Goal: Task Accomplishment & Management: Manage account settings

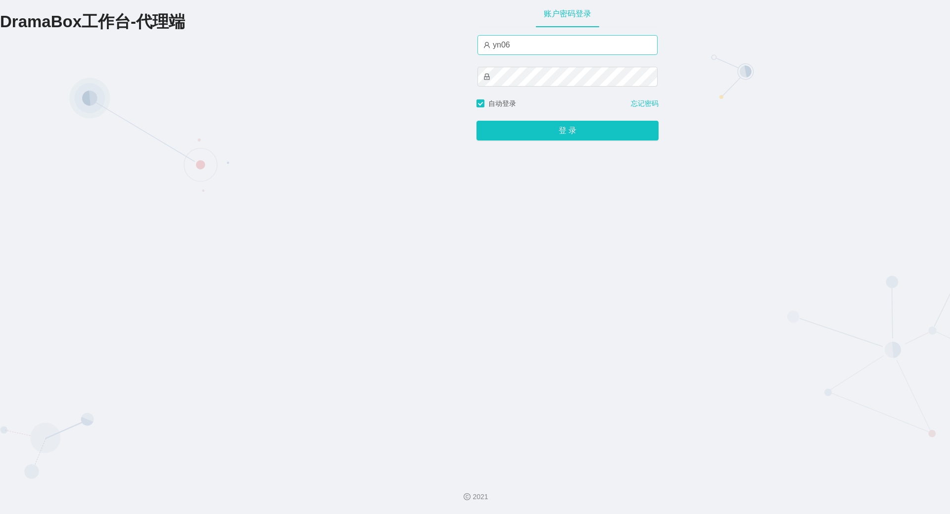
click at [520, 42] on input "yn06" at bounding box center [568, 45] width 180 height 20
click at [525, 47] on input "yn06" at bounding box center [568, 45] width 180 height 20
type input "y"
click at [511, 209] on div "账户密码登录 请输入账户名 自动登录 忘记密码 登 录" at bounding box center [568, 234] width 182 height 468
click at [497, 48] on input "text" at bounding box center [568, 45] width 180 height 20
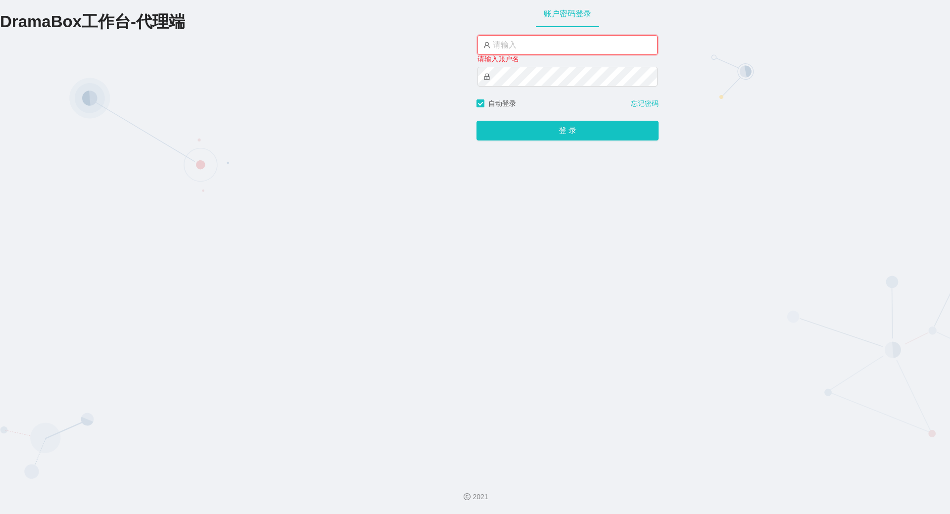
type input "by6"
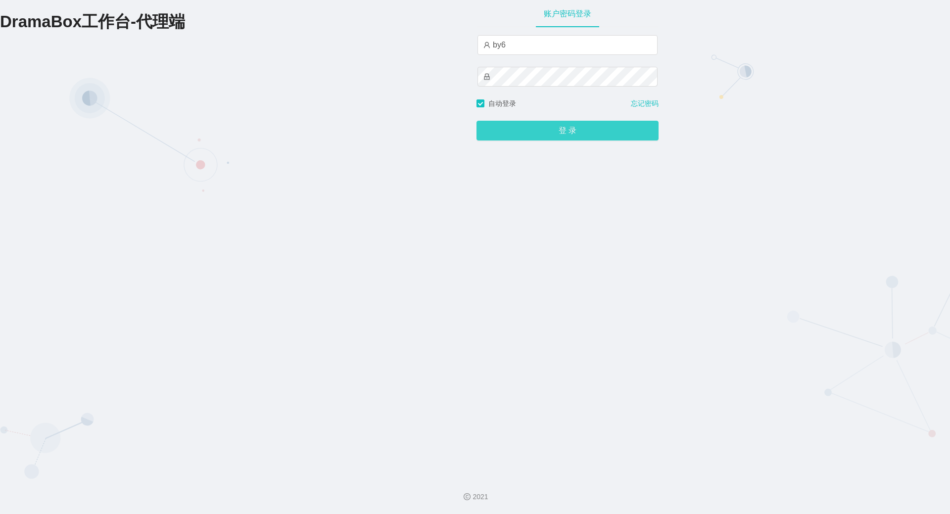
click at [533, 135] on button "登 录" at bounding box center [568, 131] width 182 height 20
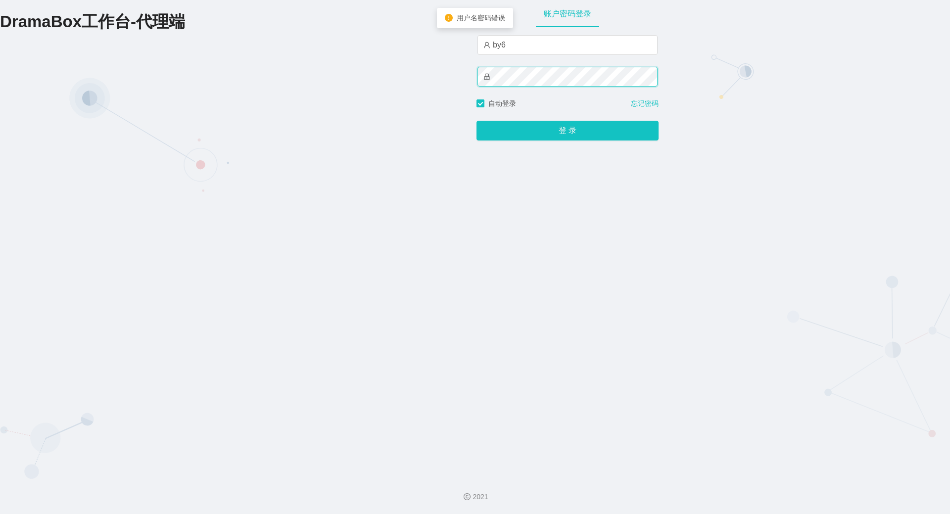
click at [371, 69] on div "DramaBox工作台-代理端 账户密码登录 by6 自动登录 忘记密码 登 录" at bounding box center [475, 234] width 950 height 468
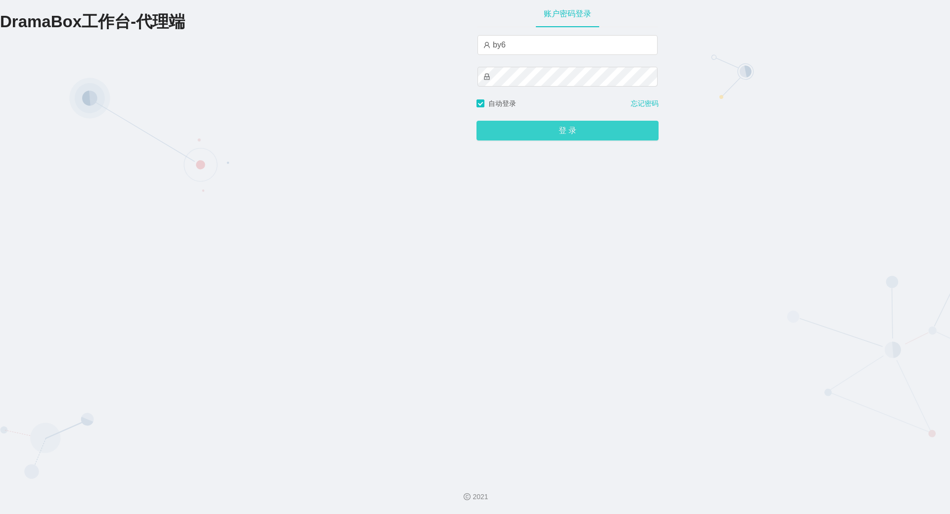
click at [524, 128] on button "登 录" at bounding box center [568, 131] width 182 height 20
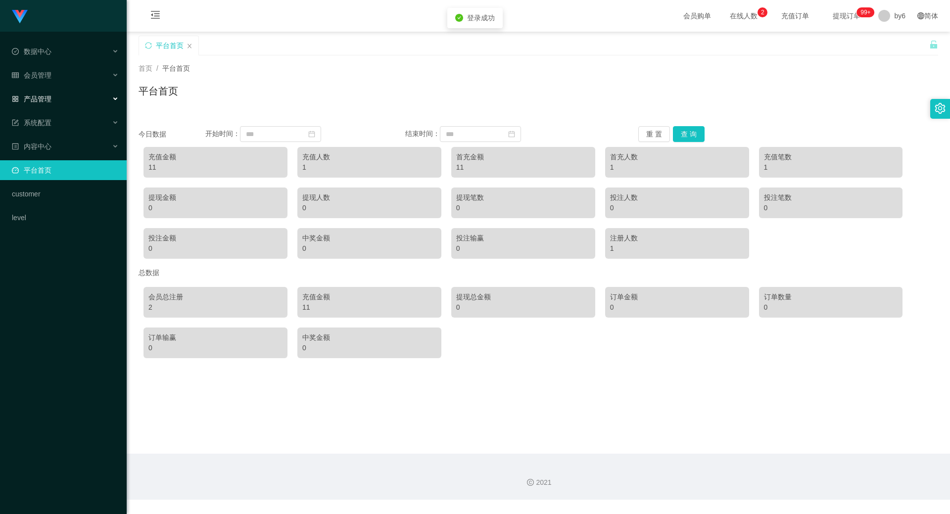
click at [46, 97] on span "产品管理" at bounding box center [32, 99] width 40 height 8
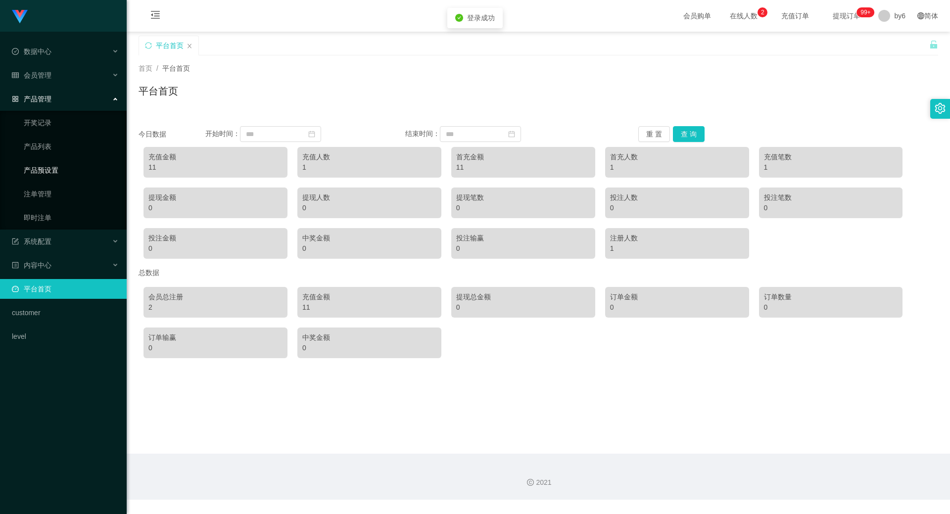
click at [62, 169] on link "产品预设置" at bounding box center [71, 170] width 95 height 20
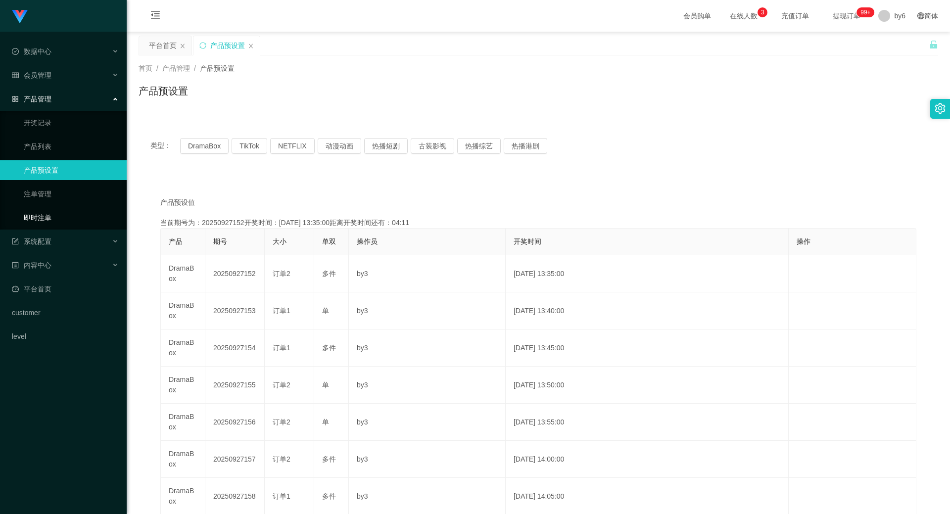
click at [44, 215] on link "即时注单" at bounding box center [71, 218] width 95 height 20
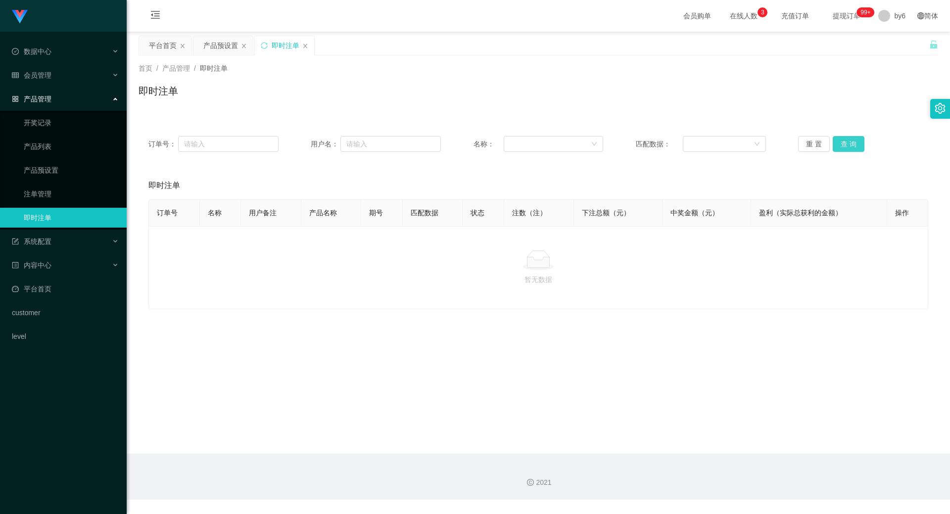
click at [842, 146] on button "查 询" at bounding box center [849, 144] width 32 height 16
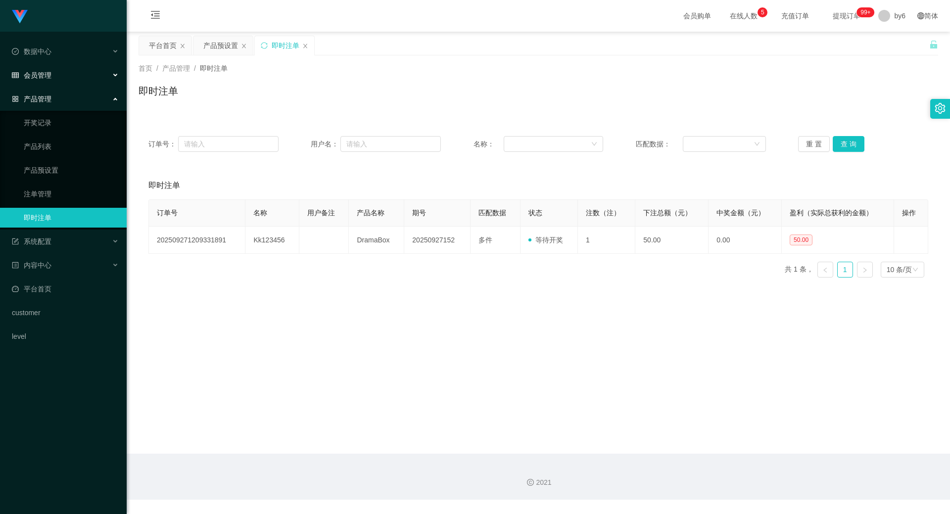
click at [59, 82] on div "会员管理" at bounding box center [63, 75] width 127 height 20
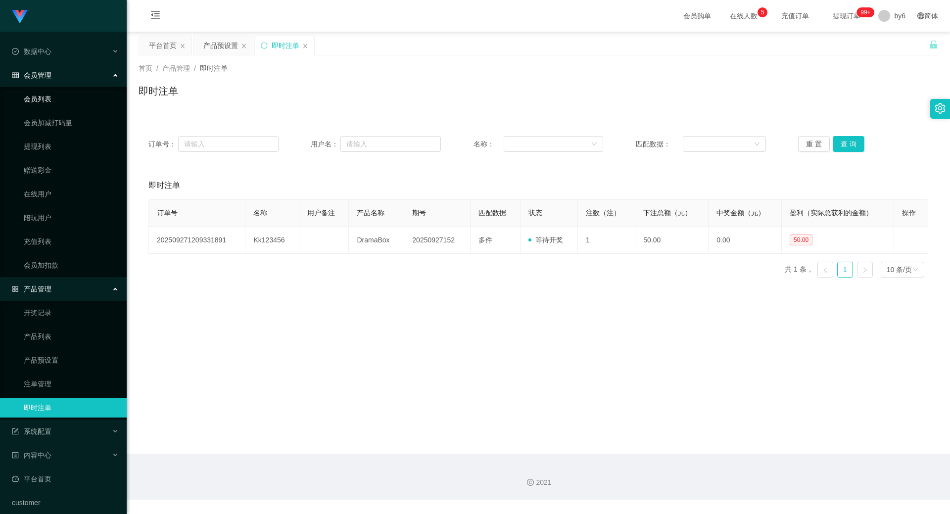
click at [56, 101] on link "会员列表" at bounding box center [71, 99] width 95 height 20
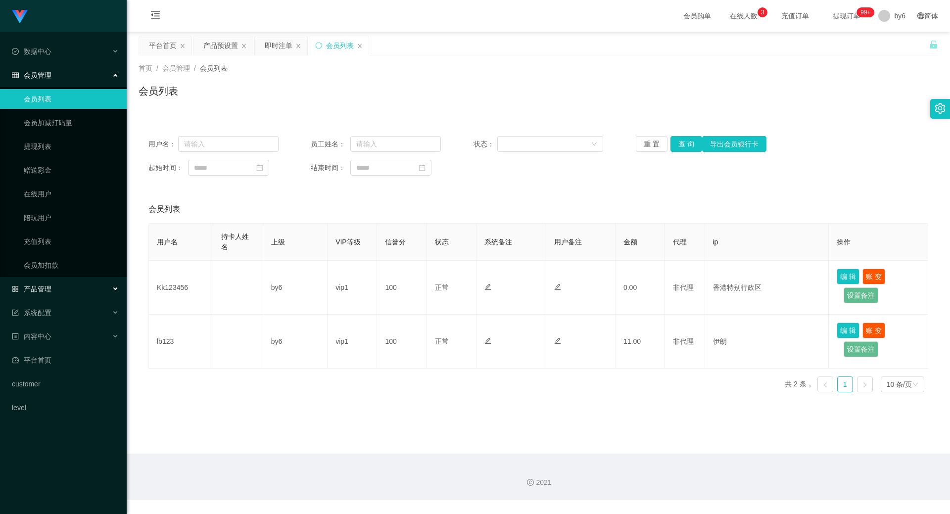
click at [45, 294] on div "产品管理" at bounding box center [63, 289] width 127 height 20
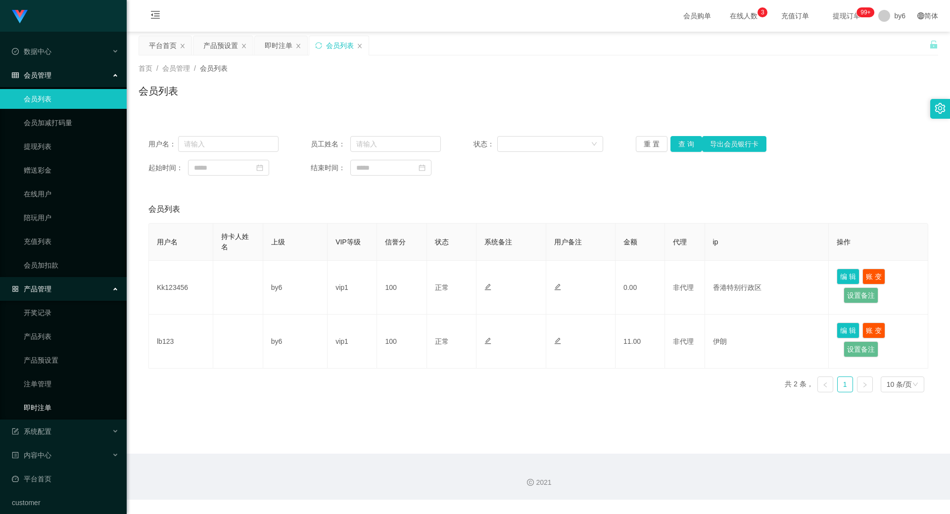
click at [45, 407] on link "即时注单" at bounding box center [71, 408] width 95 height 20
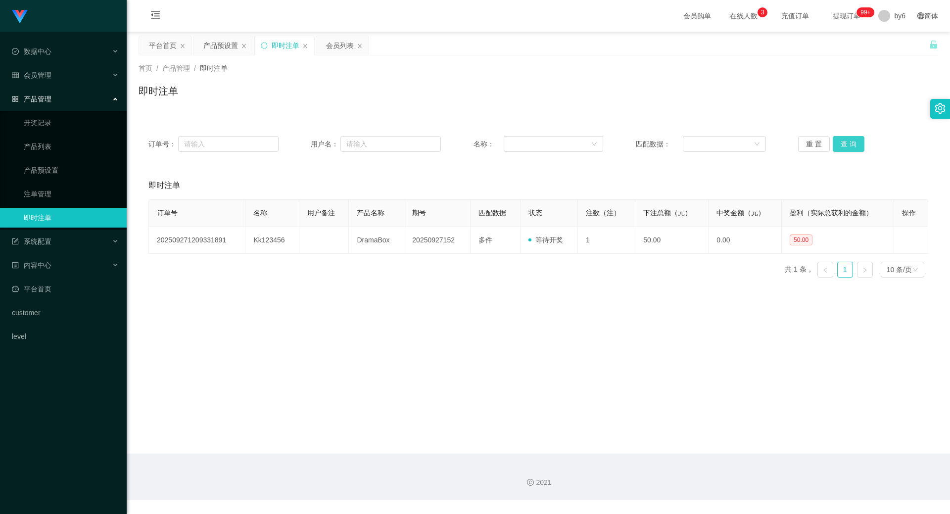
click at [843, 144] on button "查 询" at bounding box center [849, 144] width 32 height 16
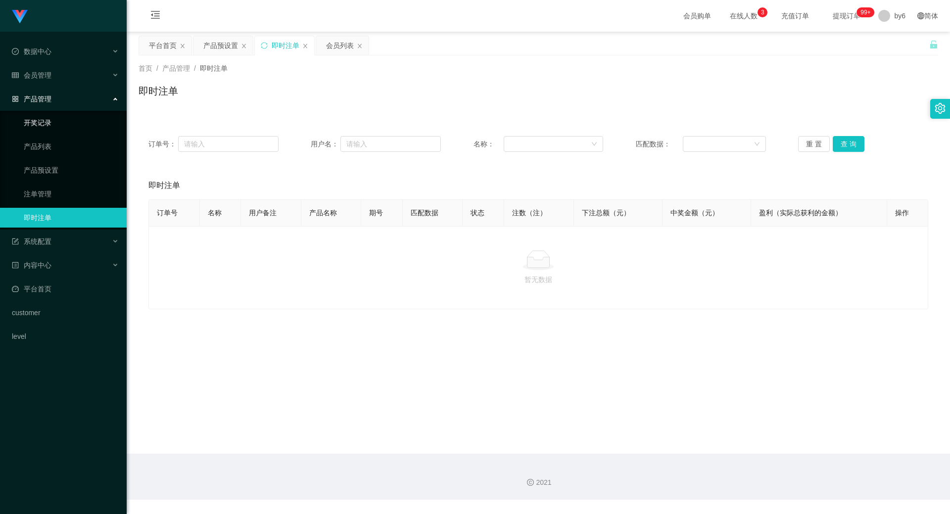
click at [43, 124] on link "开奖记录" at bounding box center [71, 123] width 95 height 20
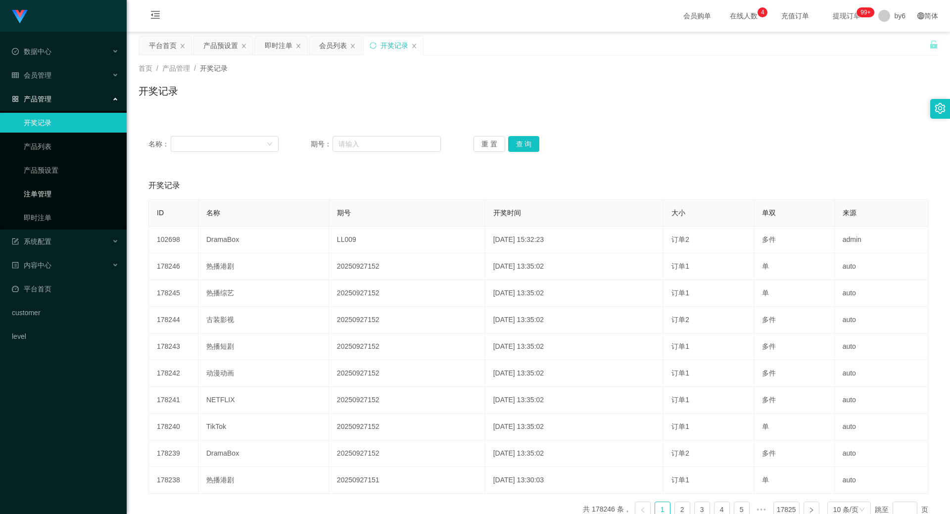
click at [44, 191] on link "注单管理" at bounding box center [71, 194] width 95 height 20
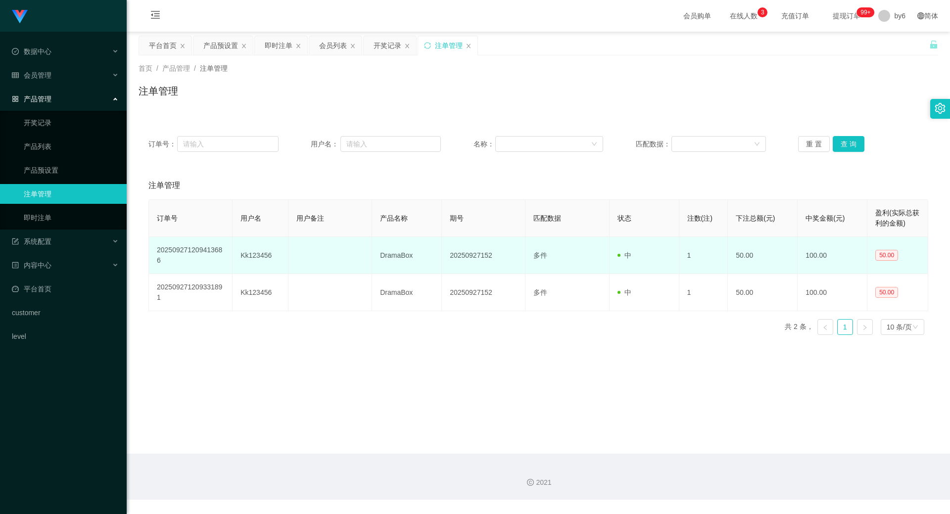
click at [242, 253] on td "Kk123456" at bounding box center [261, 255] width 56 height 37
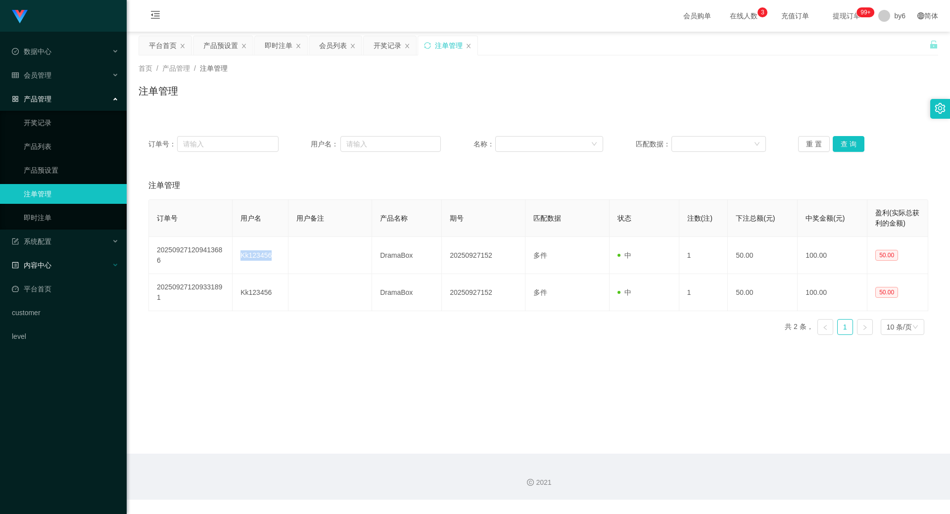
copy td "Kk123456"
click at [68, 188] on link "注单管理" at bounding box center [71, 194] width 95 height 20
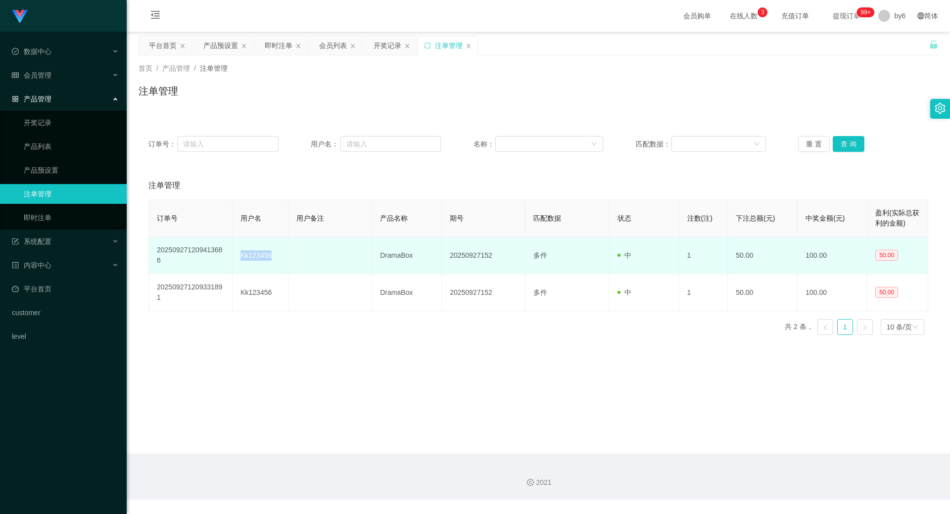
copy td "Kk123456"
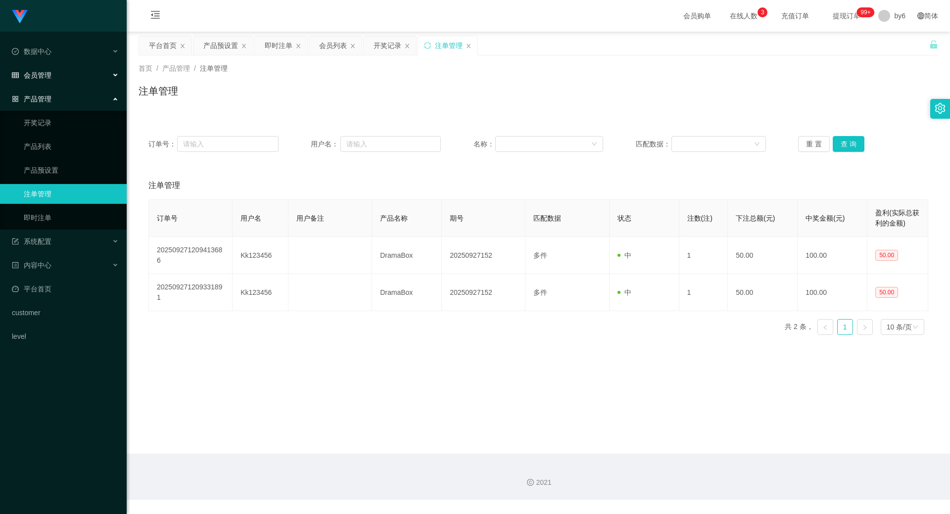
click at [43, 81] on div "会员管理" at bounding box center [63, 75] width 127 height 20
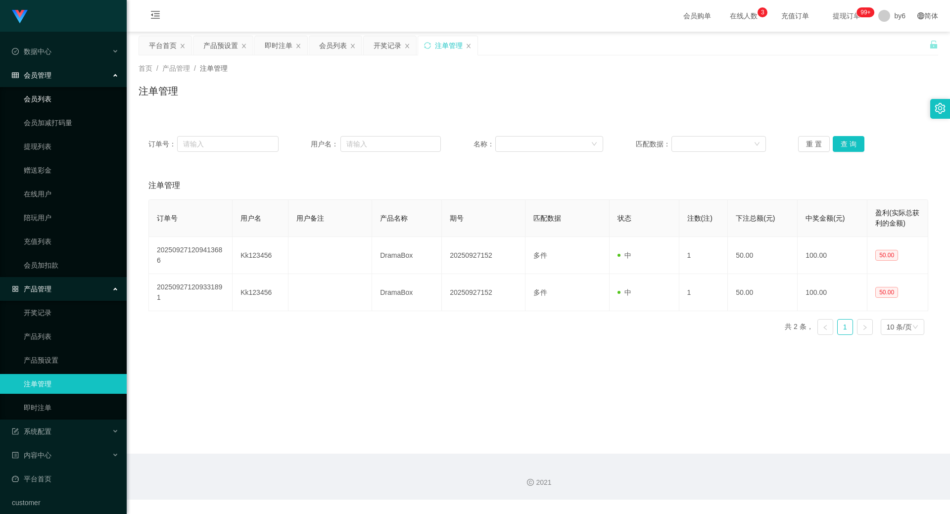
click at [47, 103] on link "会员列表" at bounding box center [71, 99] width 95 height 20
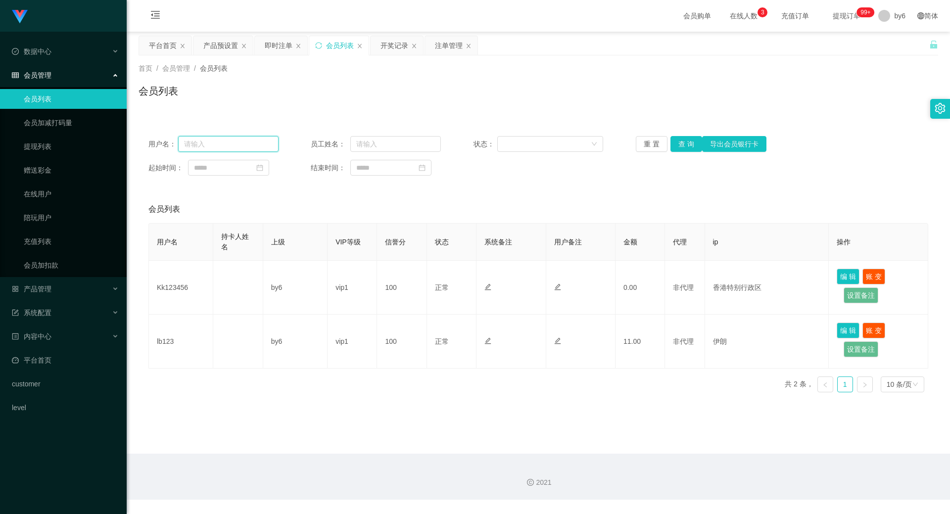
click at [234, 145] on input "text" at bounding box center [228, 144] width 100 height 16
paste input "Kk123456"
type input "Kk123456"
click at [685, 146] on button "查 询" at bounding box center [687, 144] width 32 height 16
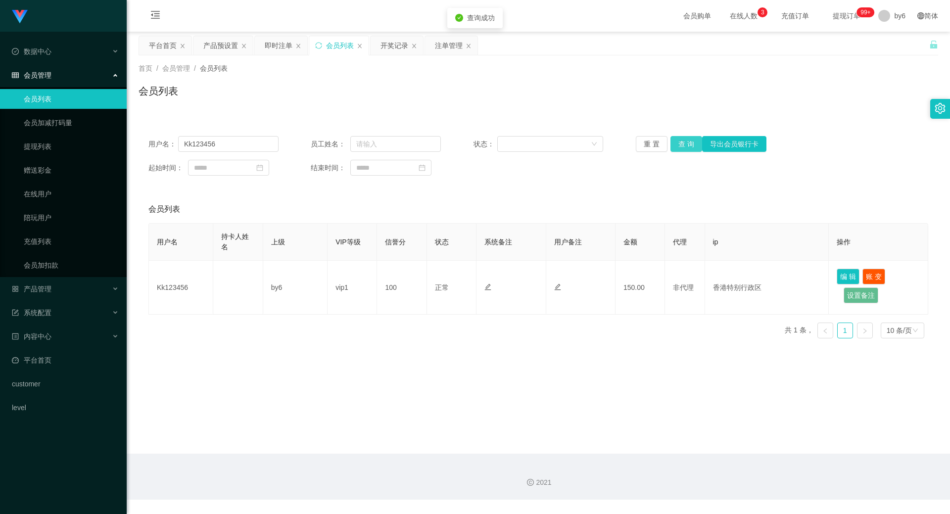
click at [685, 146] on button "查 询" at bounding box center [687, 144] width 32 height 16
click at [52, 149] on link "提现列表" at bounding box center [71, 147] width 95 height 20
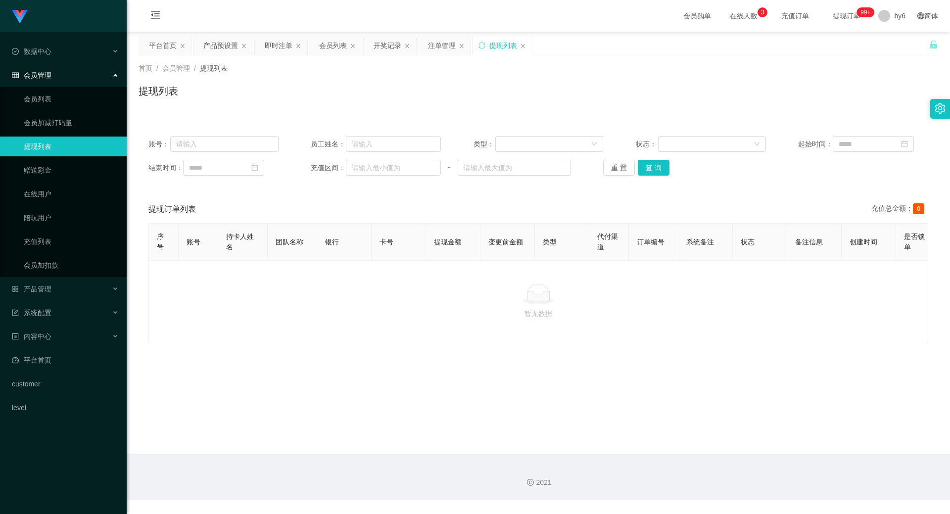
click at [42, 138] on link "提现列表" at bounding box center [71, 147] width 95 height 20
click at [40, 107] on link "会员列表" at bounding box center [71, 99] width 95 height 20
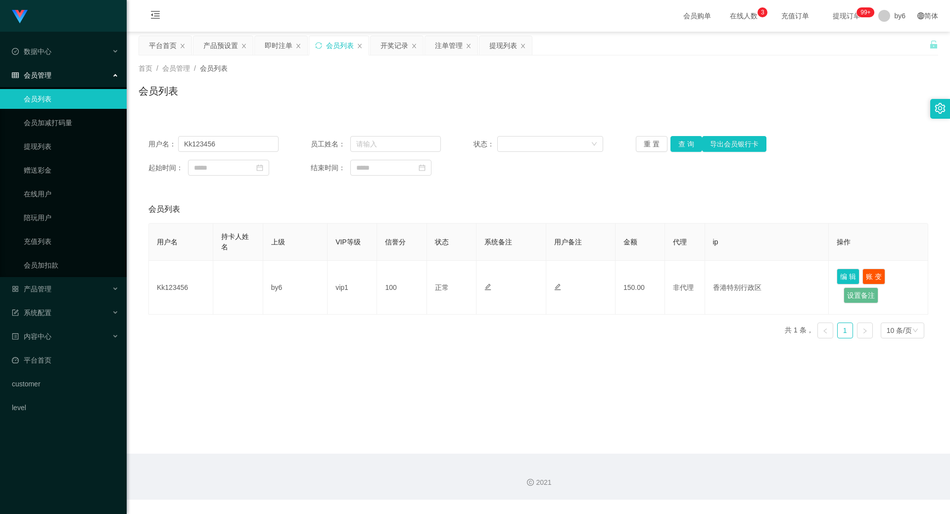
click at [40, 107] on link "会员列表" at bounding box center [71, 99] width 95 height 20
click at [687, 143] on button "查 询" at bounding box center [687, 144] width 32 height 16
click at [689, 139] on button "查 询" at bounding box center [687, 144] width 32 height 16
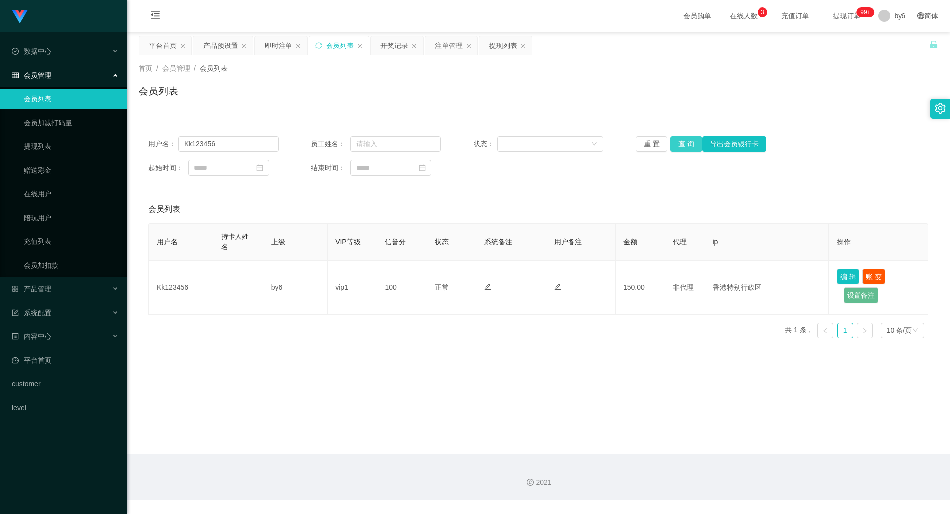
click at [679, 145] on button "查 询" at bounding box center [687, 144] width 32 height 16
click at [47, 138] on link "提现列表" at bounding box center [71, 147] width 95 height 20
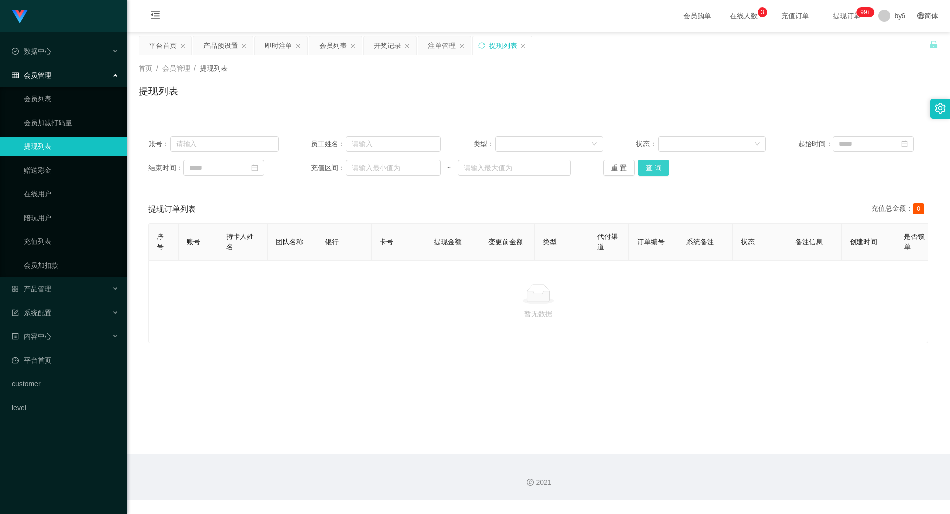
click at [651, 172] on button "查 询" at bounding box center [654, 168] width 32 height 16
click at [34, 100] on link "会员列表" at bounding box center [71, 99] width 95 height 20
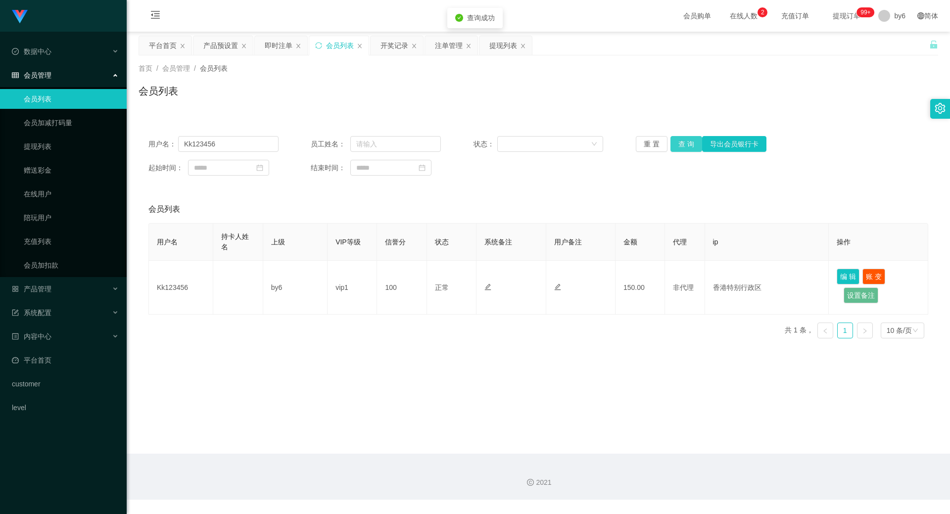
click at [688, 145] on button "查 询" at bounding box center [687, 144] width 32 height 16
click at [679, 143] on button "查 询" at bounding box center [687, 144] width 32 height 16
click at [39, 151] on link "提现列表" at bounding box center [71, 147] width 95 height 20
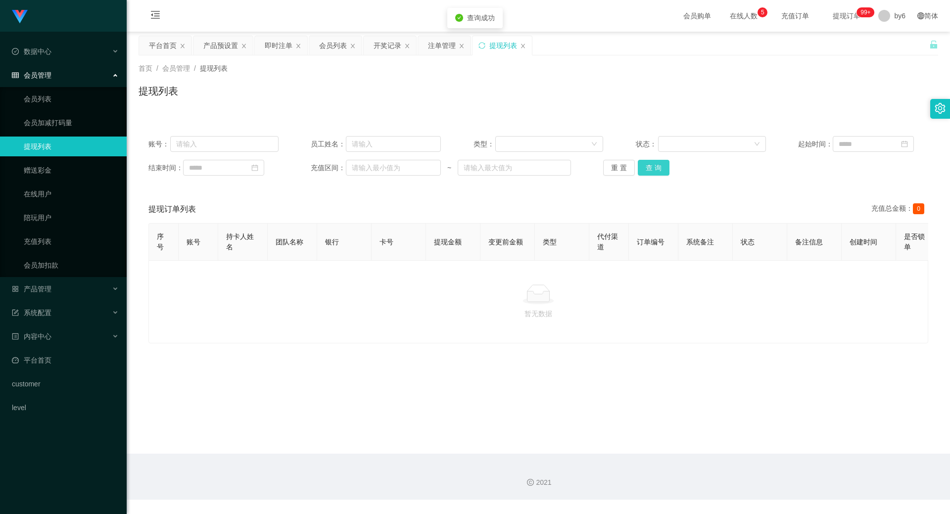
click at [650, 167] on button "查 询" at bounding box center [654, 168] width 32 height 16
click at [47, 146] on link "提现列表" at bounding box center [71, 147] width 95 height 20
click at [45, 100] on link "会员列表" at bounding box center [71, 99] width 95 height 20
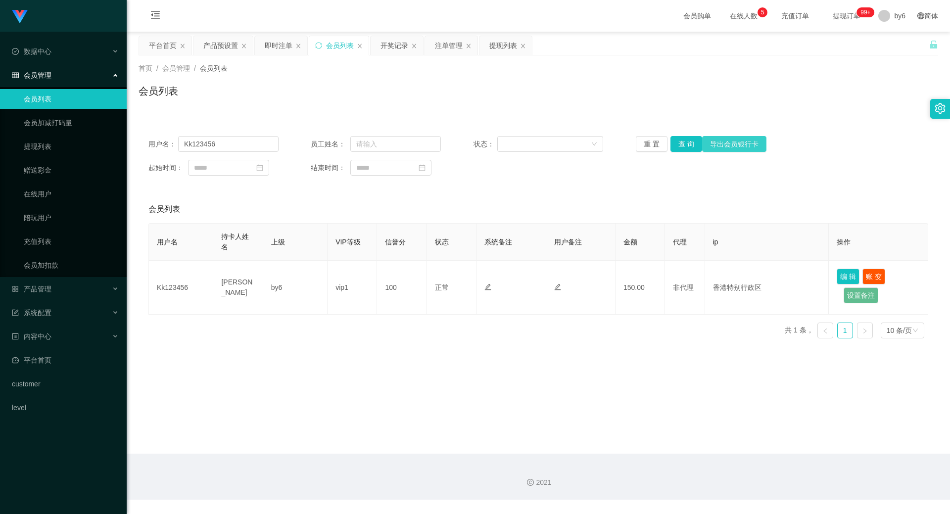
click at [718, 144] on button "导出会员银行卡" at bounding box center [734, 144] width 64 height 16
